Goal: Task Accomplishment & Management: Use online tool/utility

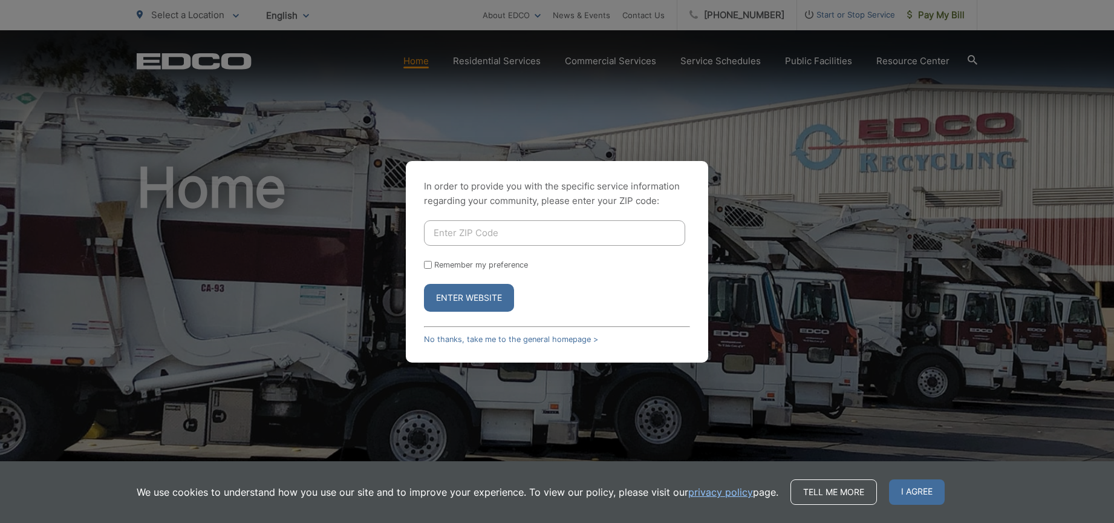
click at [486, 232] on input "Enter ZIP Code" at bounding box center [554, 232] width 261 height 25
type input "92117"
click at [472, 300] on button "Enter Website" at bounding box center [469, 298] width 90 height 28
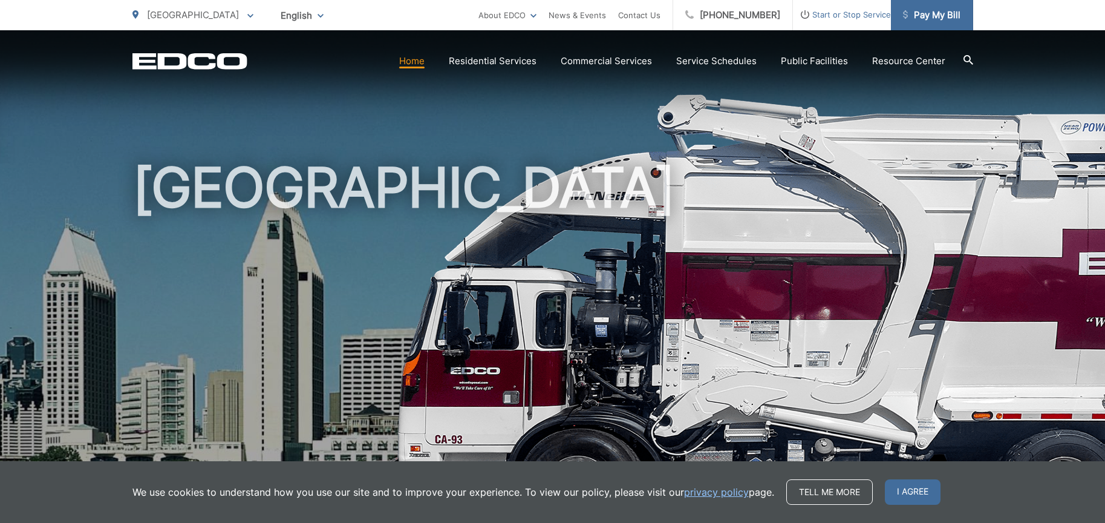
click at [913, 14] on span "Pay My Bill" at bounding box center [931, 15] width 57 height 15
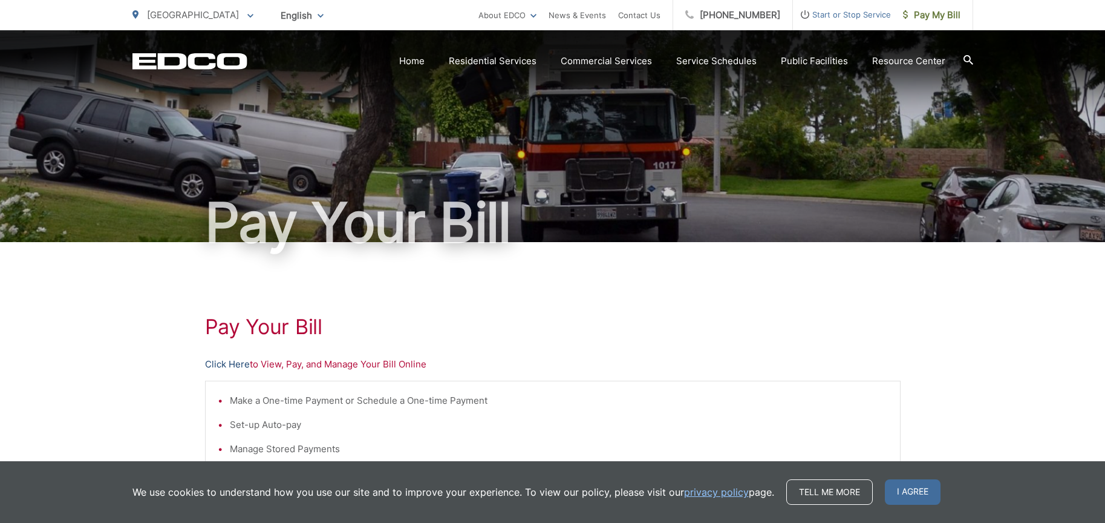
click at [223, 363] on link "Click Here" at bounding box center [227, 364] width 45 height 15
